Goal: Check status: Check status

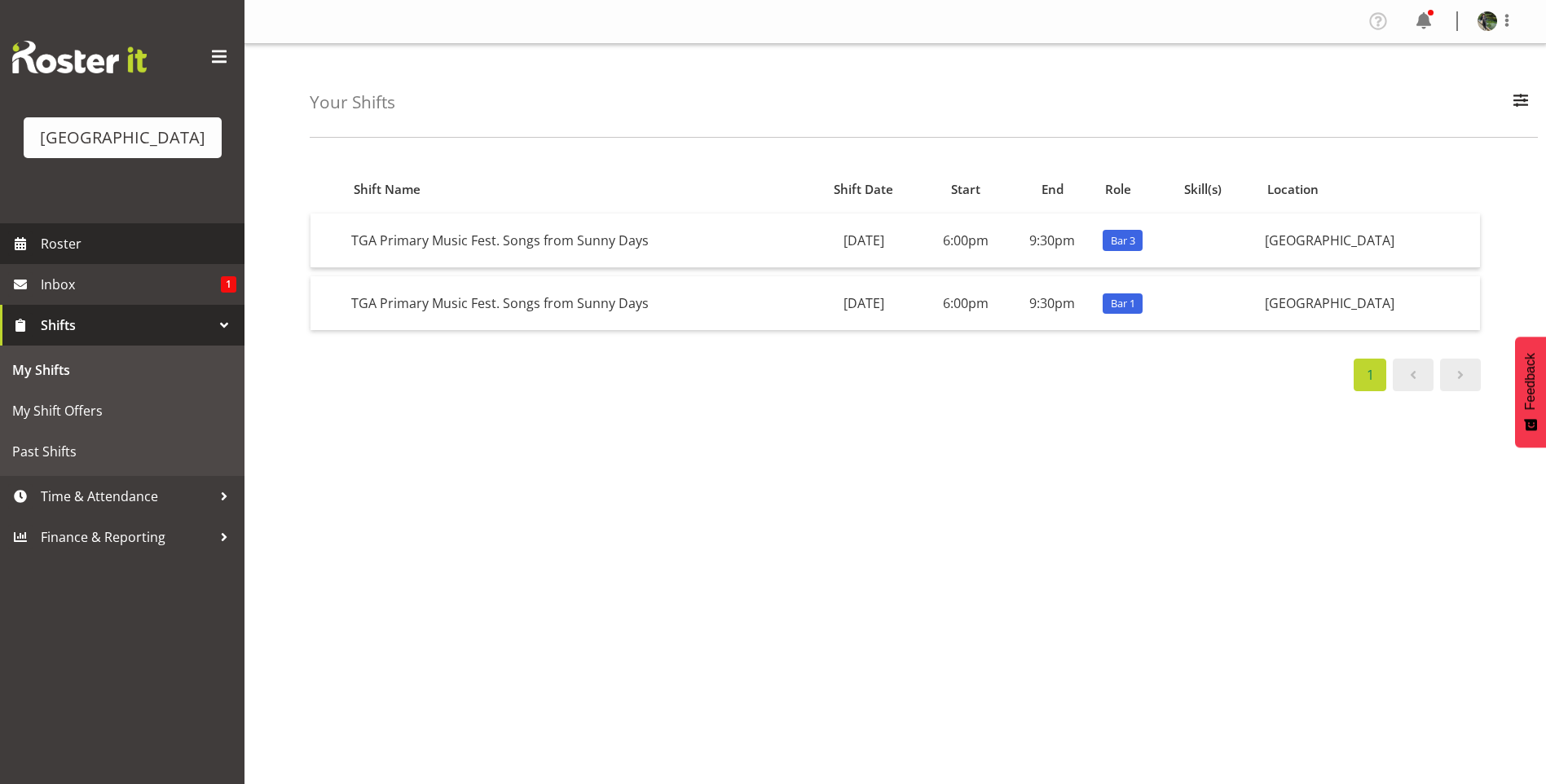
click at [80, 256] on span "Roster" at bounding box center [138, 244] width 196 height 24
click at [125, 256] on span "Roster" at bounding box center [138, 244] width 196 height 24
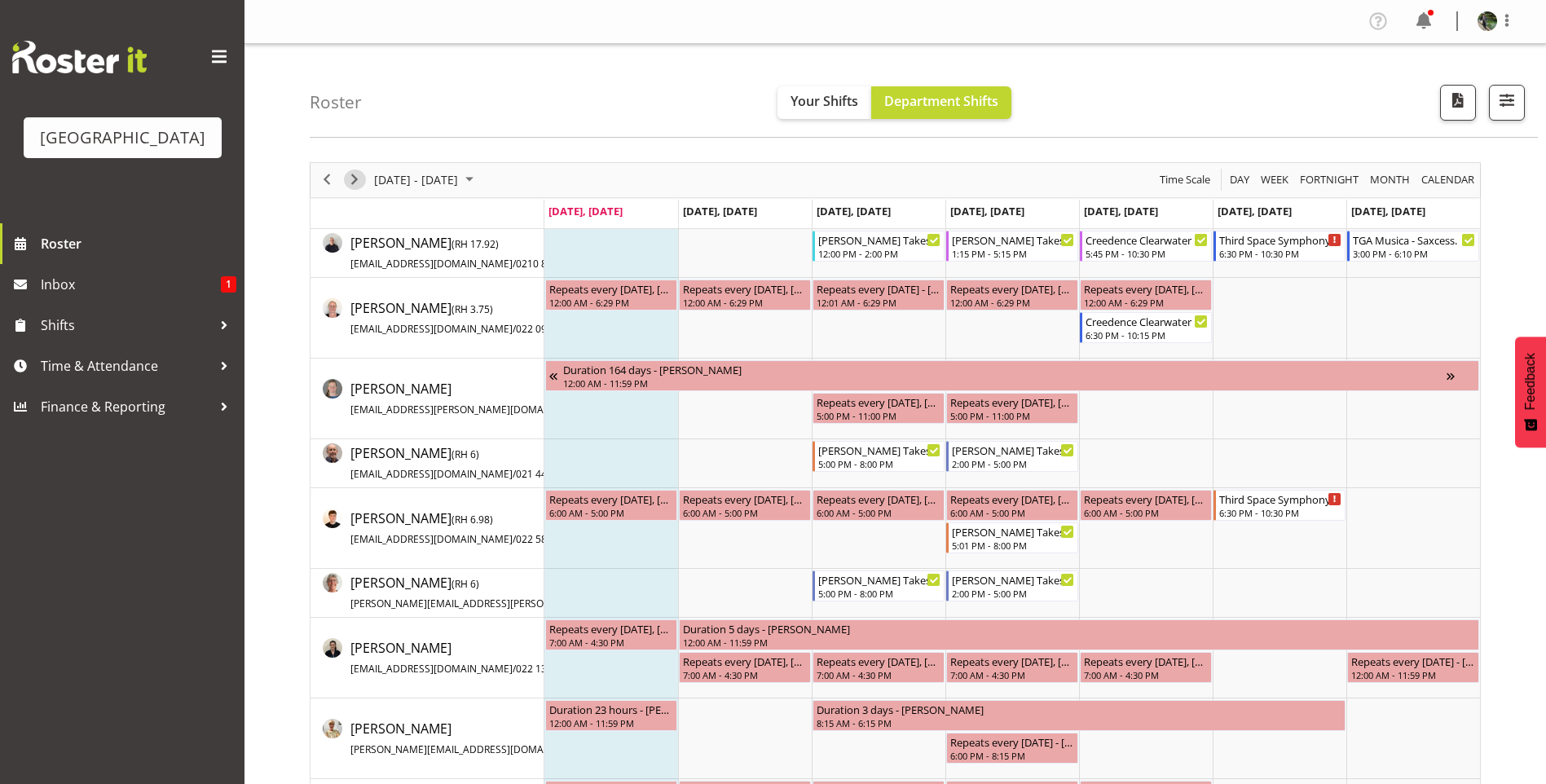
click at [359, 173] on span "Next" at bounding box center [354, 179] width 20 height 21
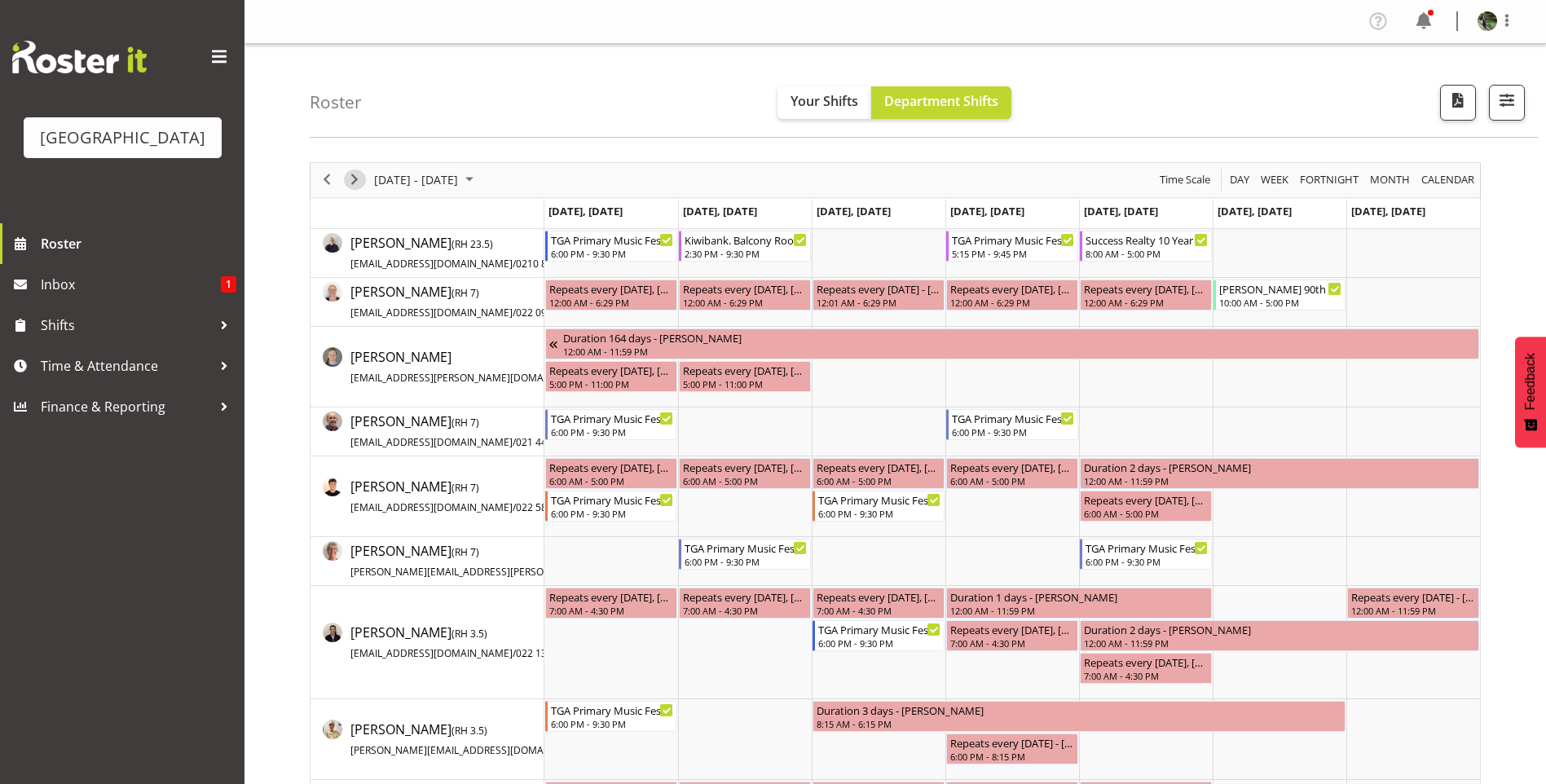
click at [349, 178] on span "Next" at bounding box center [354, 179] width 20 height 21
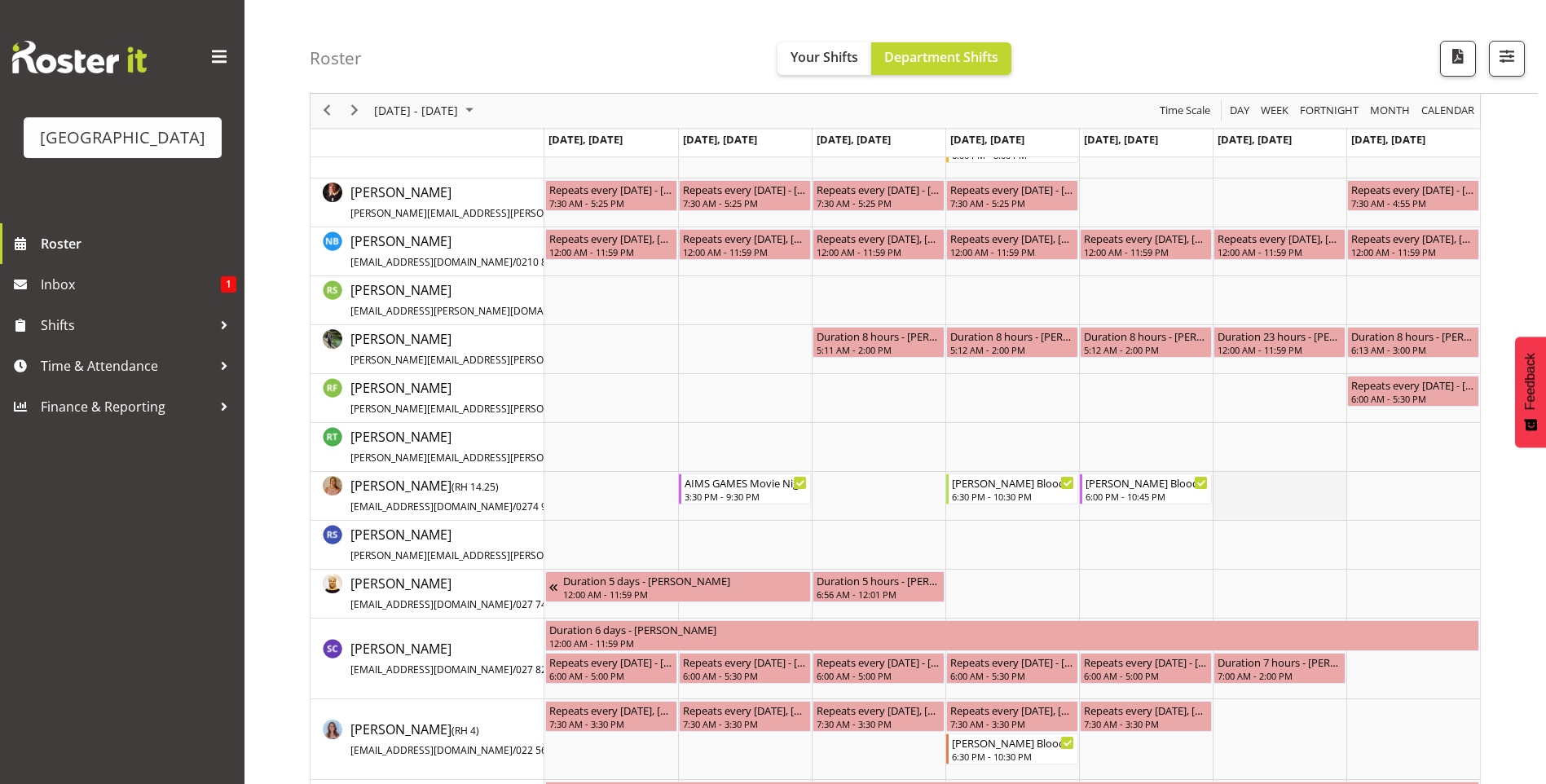
scroll to position [2495, 0]
